Goal: Information Seeking & Learning: Learn about a topic

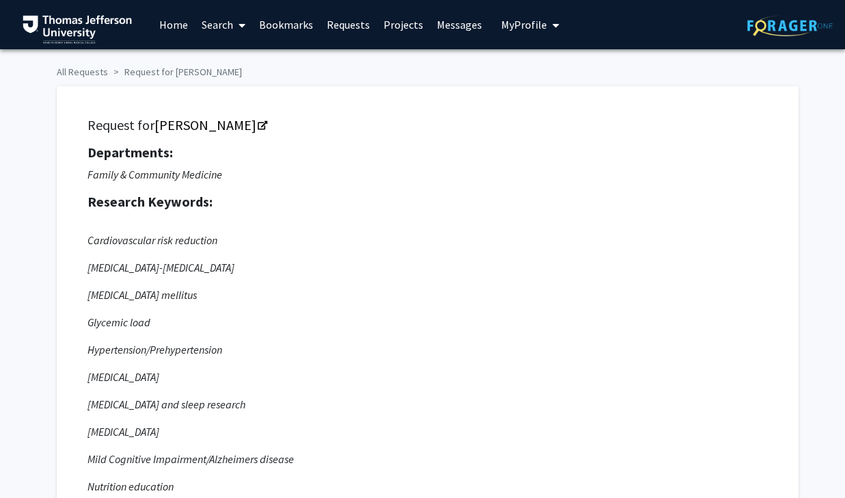
click at [547, 32] on span "My profile dropdown to access profile and logout" at bounding box center [553, 25] width 12 height 48
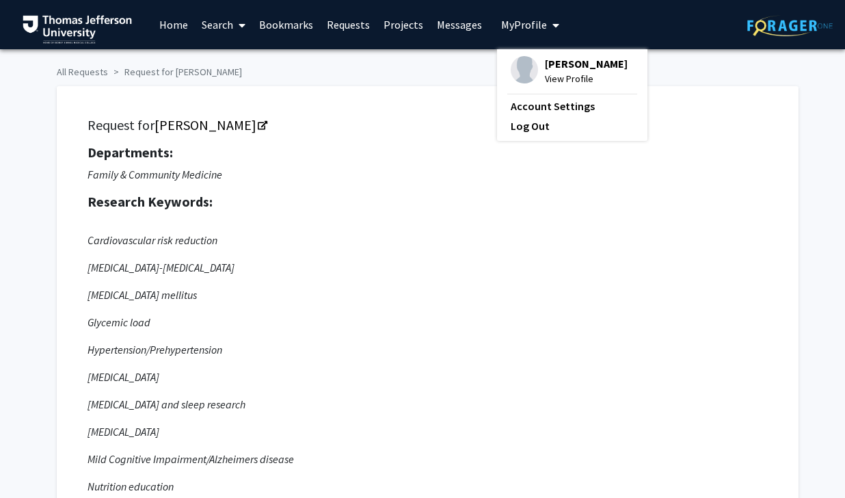
click at [534, 75] on div "[PERSON_NAME] View Profile" at bounding box center [569, 71] width 117 height 30
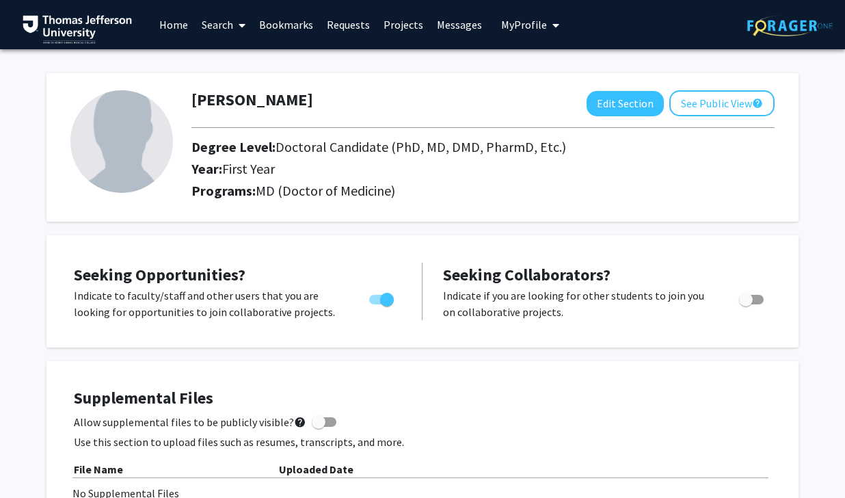
click at [172, 29] on link "Home" at bounding box center [173, 25] width 42 height 48
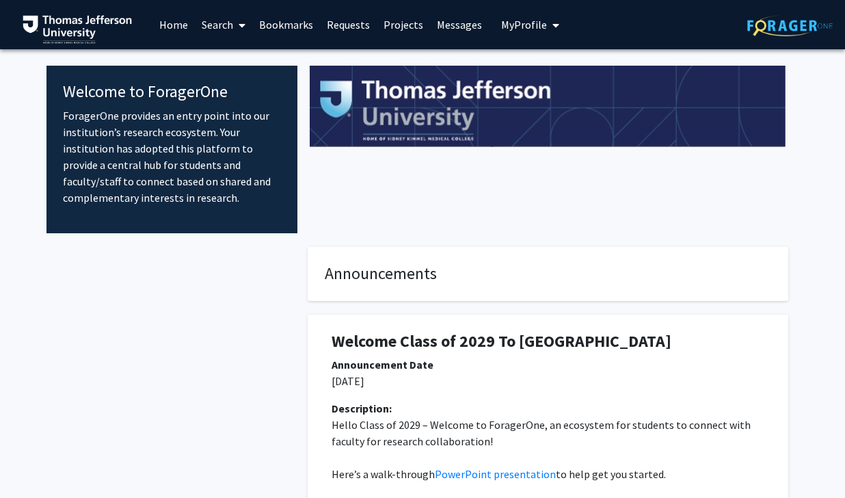
click at [207, 27] on link "Search" at bounding box center [223, 25] width 57 height 48
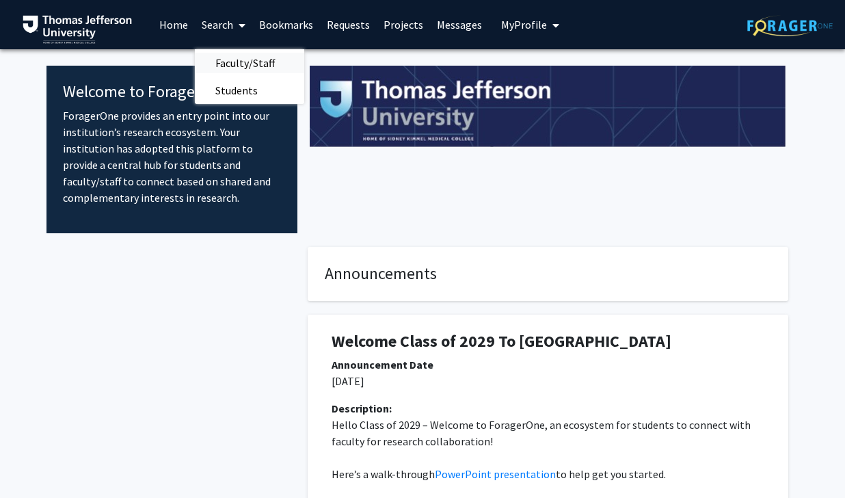
click at [241, 66] on span "Faculty/Staff" at bounding box center [245, 62] width 100 height 27
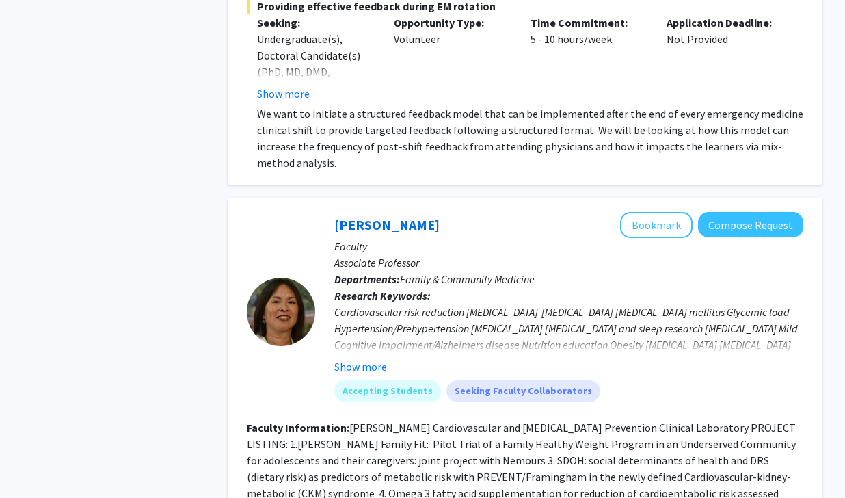
scroll to position [1840, 0]
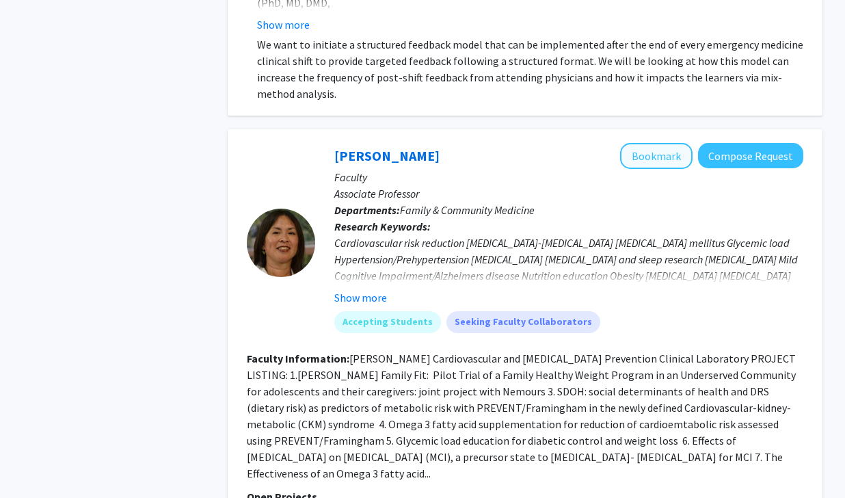
click at [657, 143] on button "Bookmark" at bounding box center [656, 156] width 72 height 26
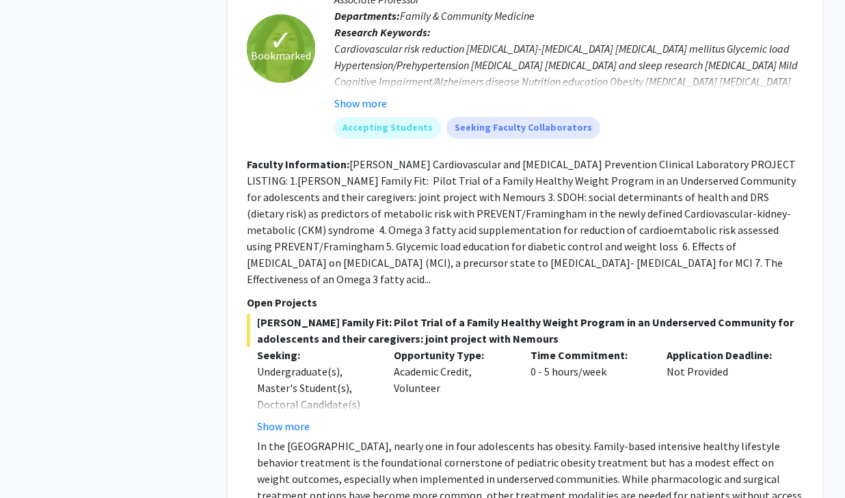
scroll to position [2071, 0]
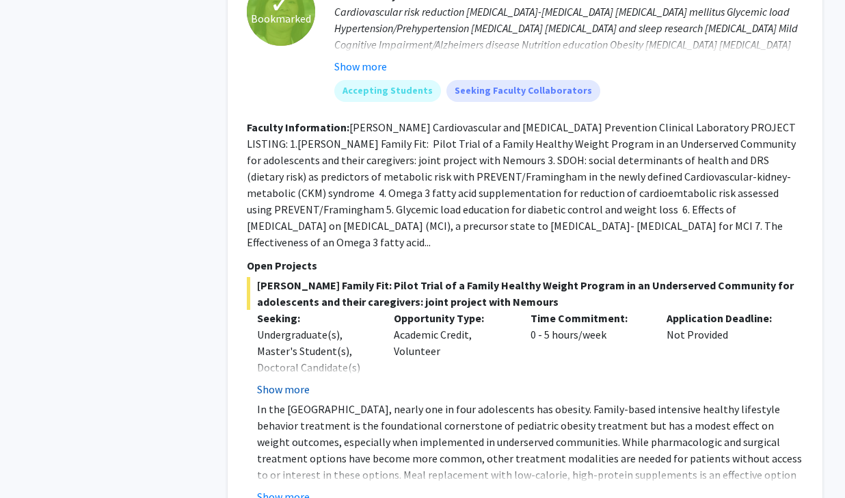
click at [297, 381] on button "Show more" at bounding box center [283, 389] width 53 height 16
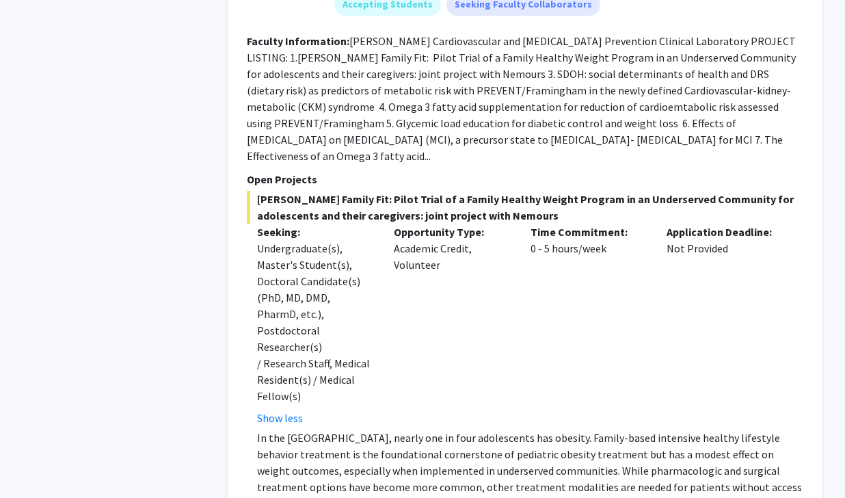
scroll to position [2162, 0]
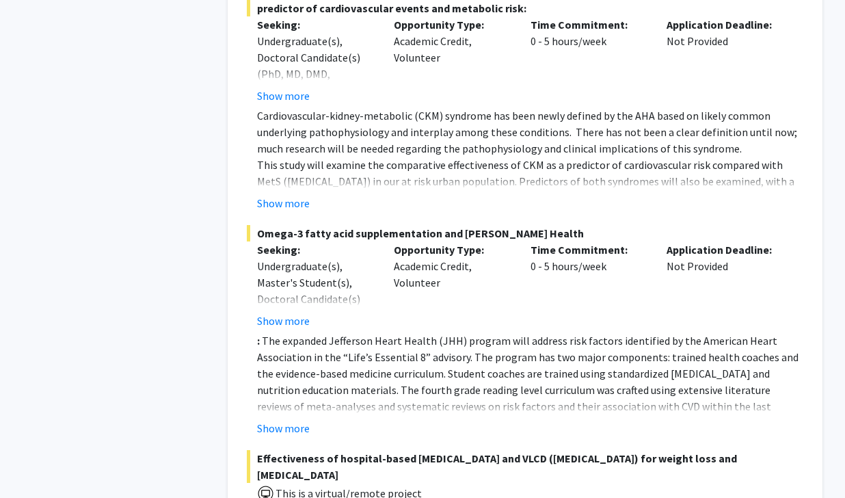
scroll to position [3244, 0]
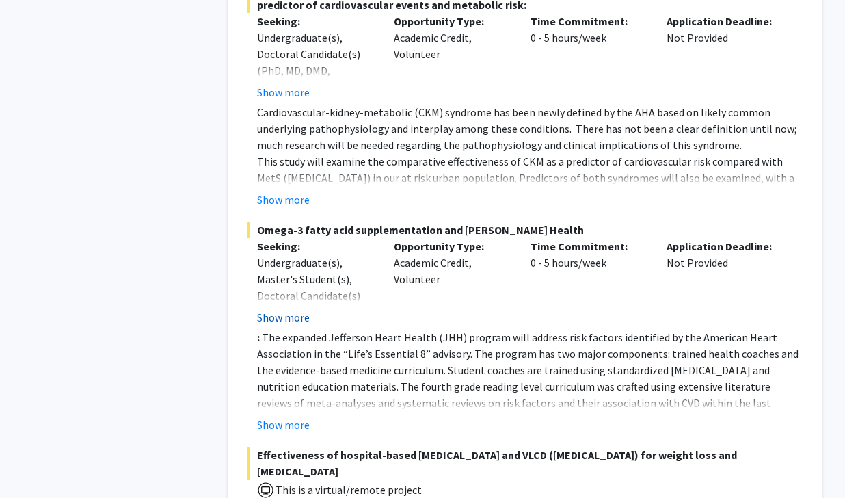
click at [290, 309] on button "Show more" at bounding box center [283, 317] width 53 height 16
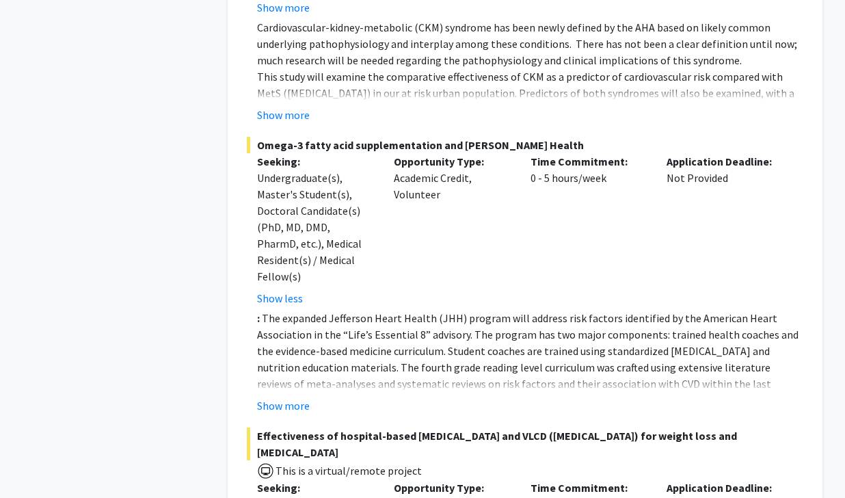
scroll to position [3336, 0]
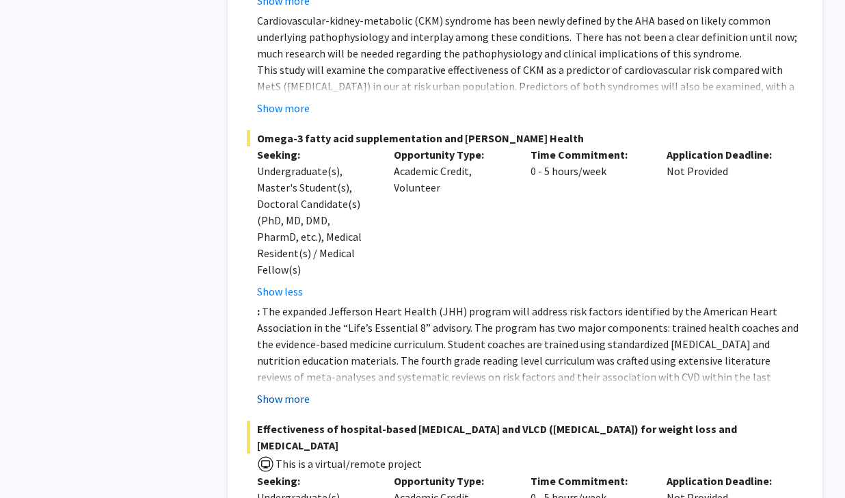
click at [290, 390] on button "Show more" at bounding box center [283, 398] width 53 height 16
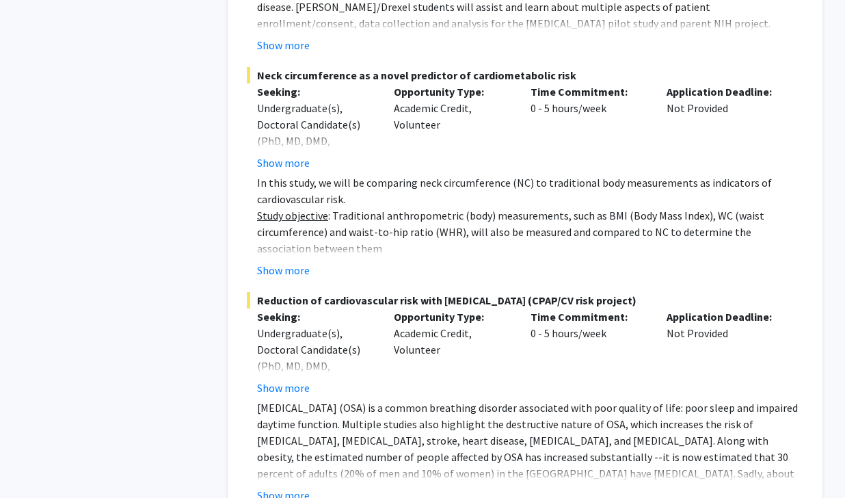
scroll to position [4483, 0]
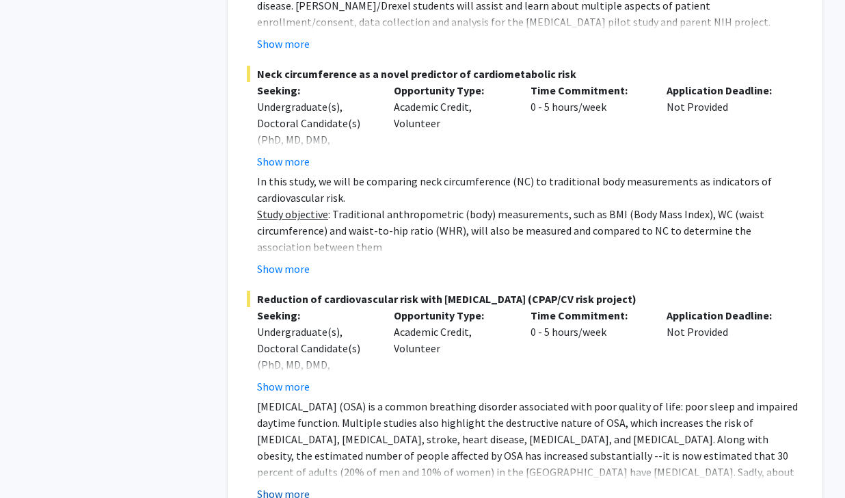
click at [297, 485] on button "Show more" at bounding box center [283, 493] width 53 height 16
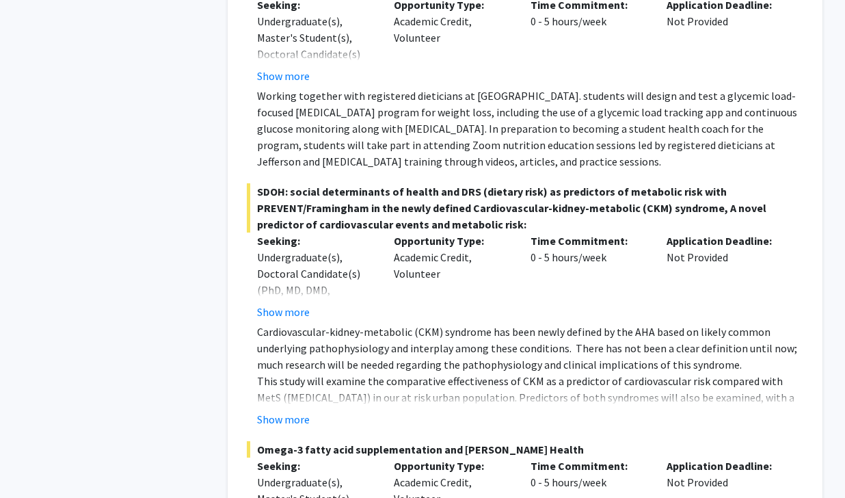
scroll to position [3026, 0]
click at [293, 410] on button "Show more" at bounding box center [283, 418] width 53 height 16
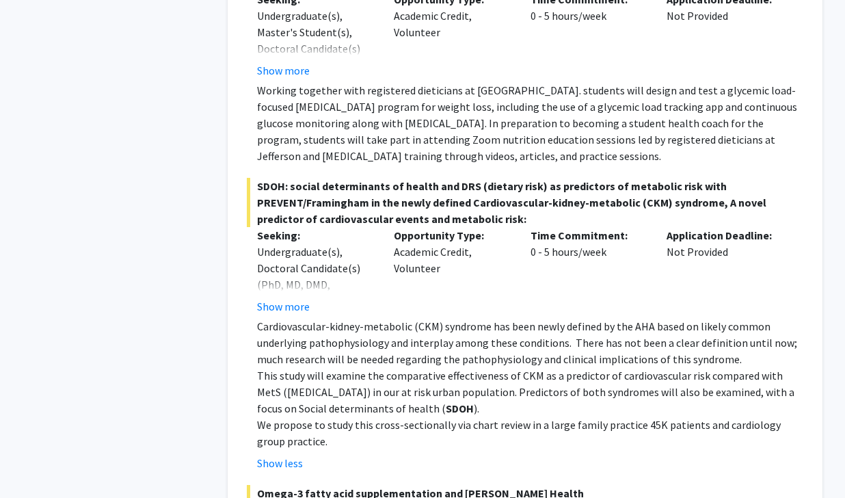
scroll to position [3023, 0]
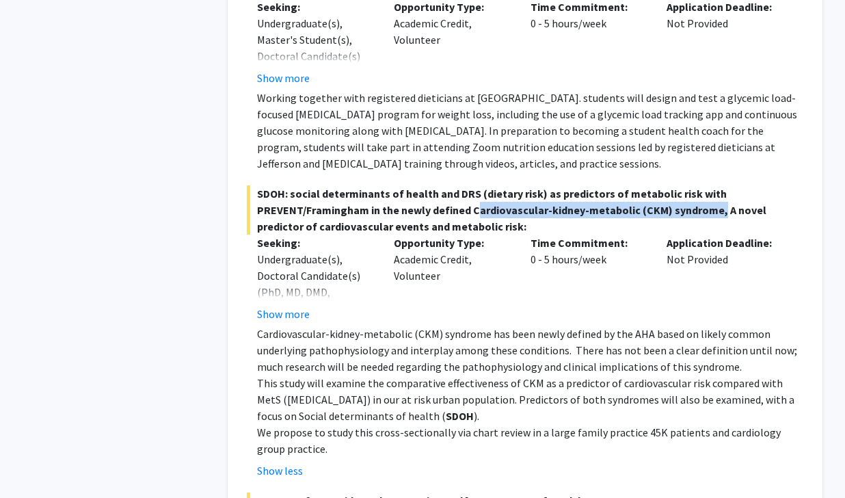
drag, startPoint x: 469, startPoint y: 128, endPoint x: 709, endPoint y: 129, distance: 239.9
click at [709, 185] on span "SDOH: social determinants of health and DRS (dietary risk) as predictors of met…" at bounding box center [525, 209] width 556 height 49
copy span "Cardiovascular-kidney-metabolic (CKM) syndrome"
click at [480, 234] on div "Opportunity Type: Academic Credit, Volunteer" at bounding box center [451, 277] width 137 height 87
